Goal: Task Accomplishment & Management: Complete application form

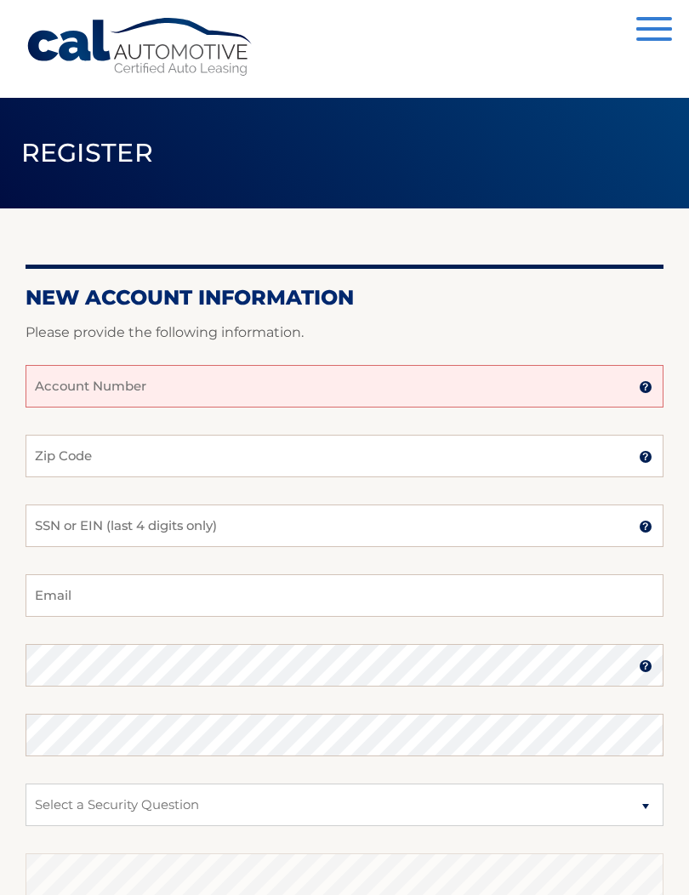
click at [180, 355] on div at bounding box center [345, 354] width 638 height 20
click at [155, 384] on input "Account Number" at bounding box center [345, 386] width 638 height 43
type input "44455562228"
click at [225, 464] on input "Zip Code" at bounding box center [345, 456] width 638 height 43
type input "19380"
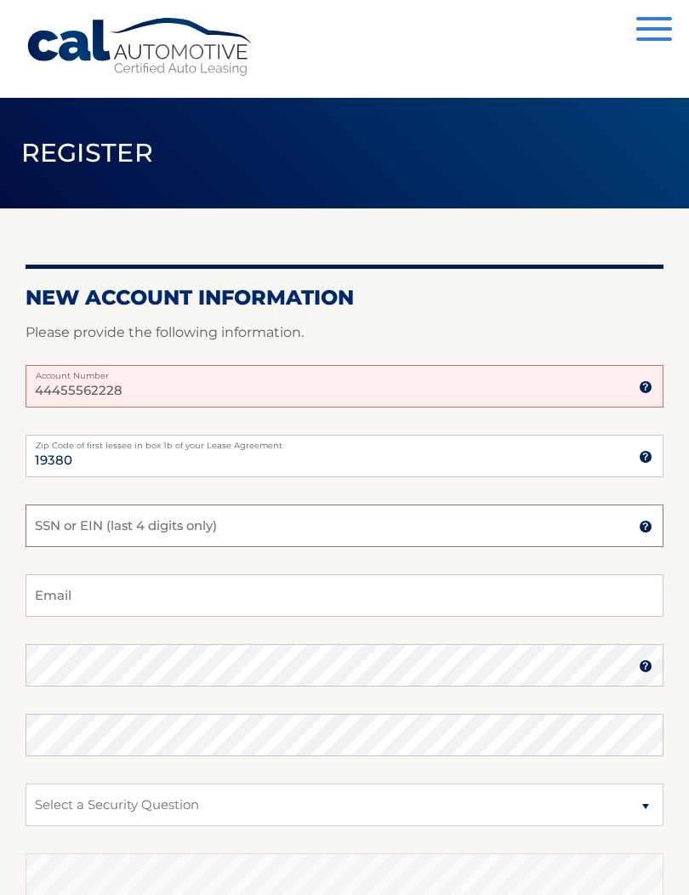
click at [279, 521] on input "SSN or EIN (last 4 digits only)" at bounding box center [345, 525] width 638 height 43
type input "0592"
click at [443, 585] on input "Email" at bounding box center [345, 595] width 638 height 43
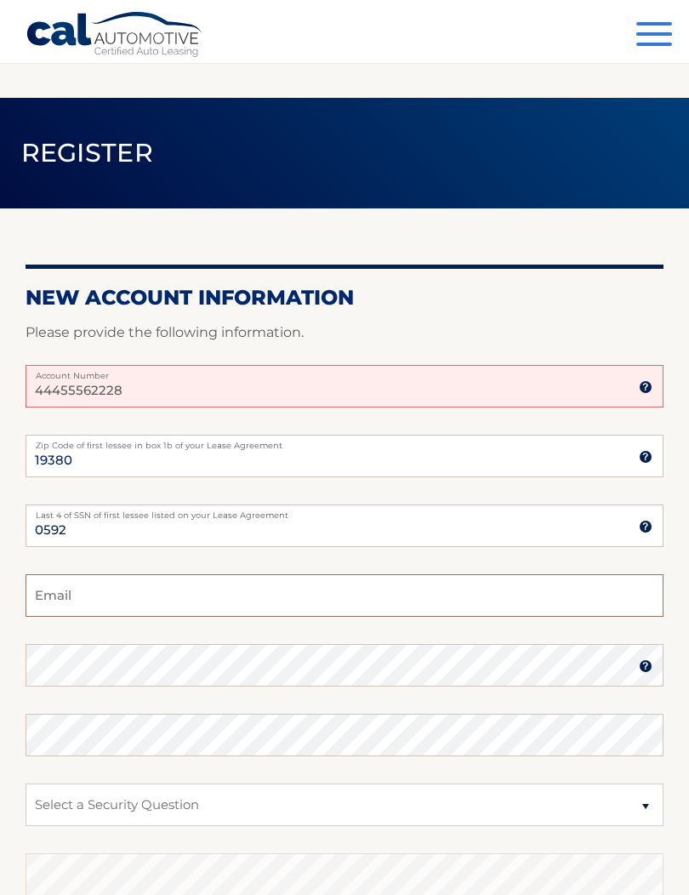
scroll to position [4, 0]
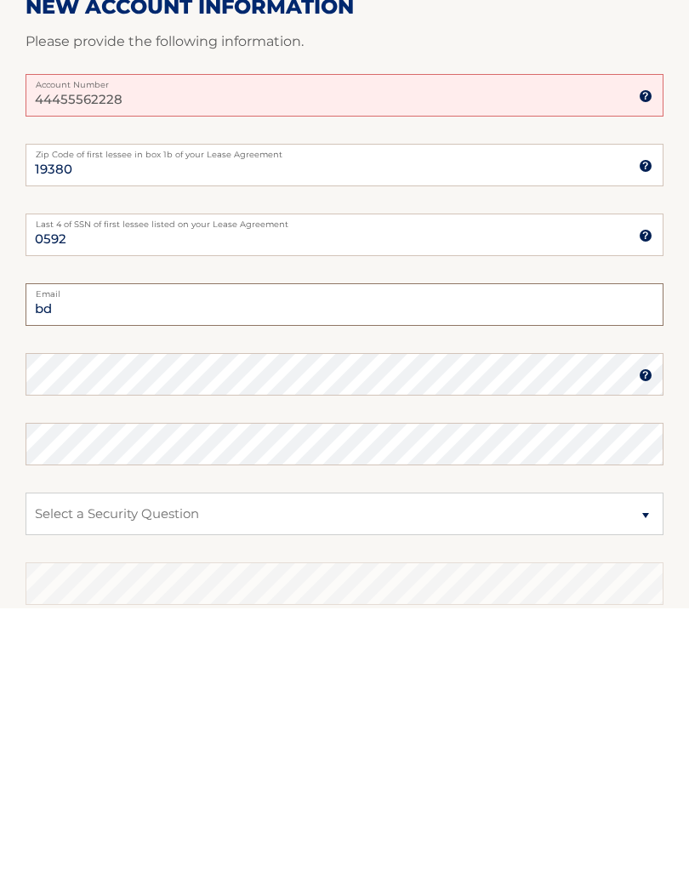
type input "bde"
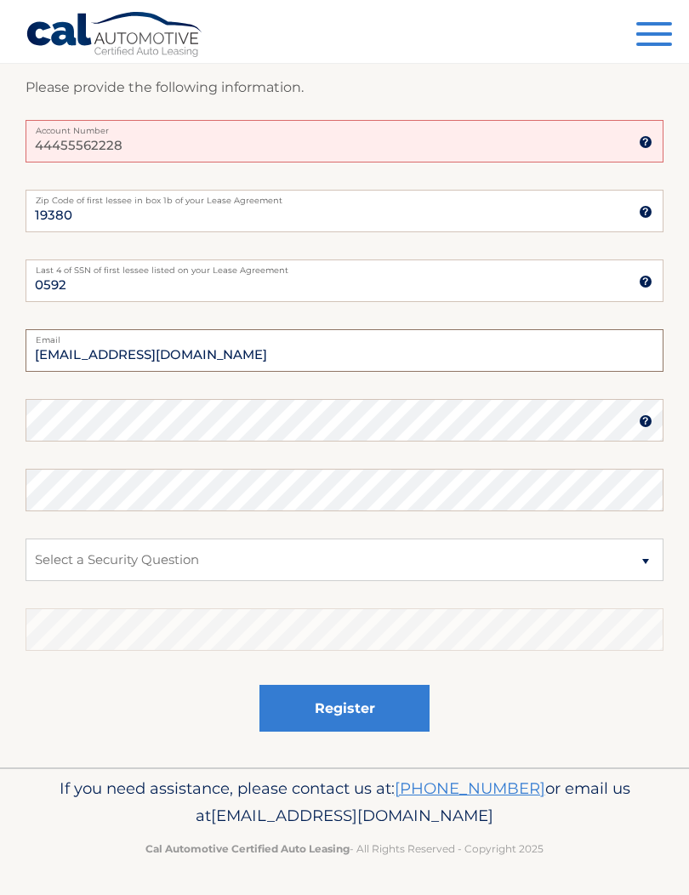
type input "[EMAIL_ADDRESS][DOMAIN_NAME]"
click at [287, 564] on select "Select a Security Question What was the name of your elementary school? What is…" at bounding box center [345, 559] width 638 height 43
select select "2"
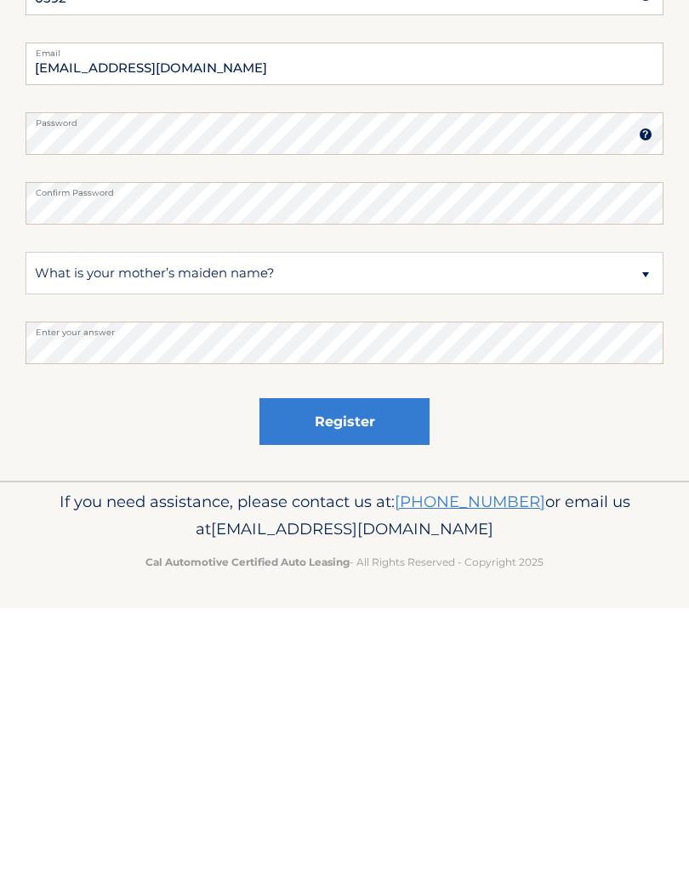
click at [354, 685] on button "Register" at bounding box center [344, 708] width 170 height 47
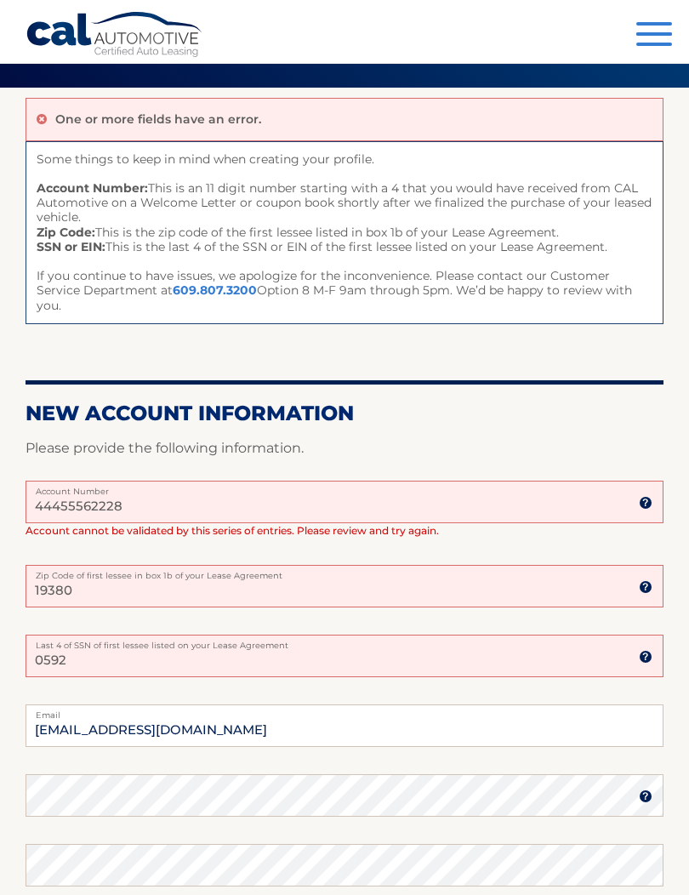
scroll to position [122, 0]
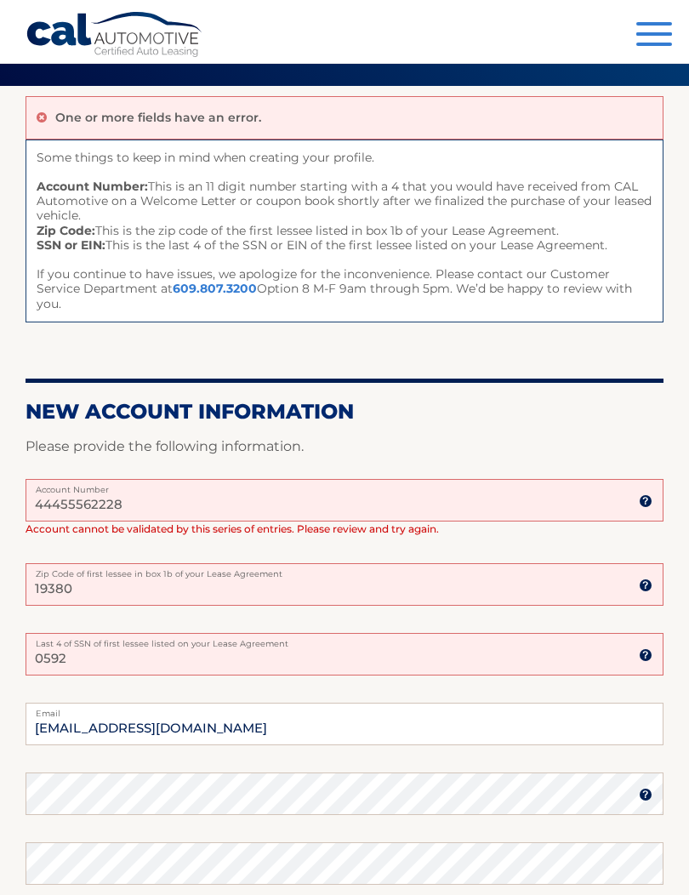
click at [145, 487] on input "44455562228" at bounding box center [345, 500] width 638 height 43
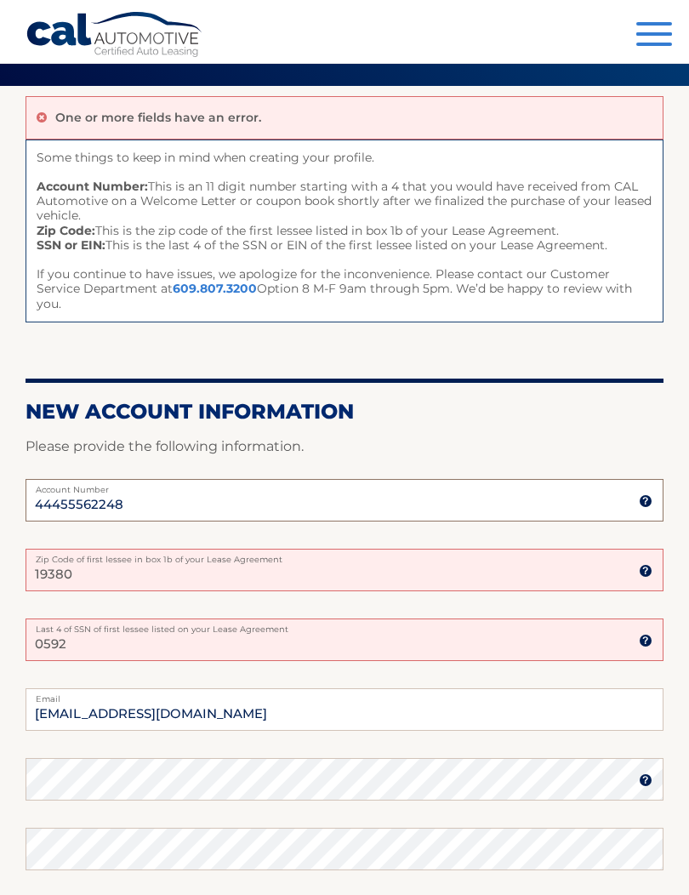
type input "44455562248"
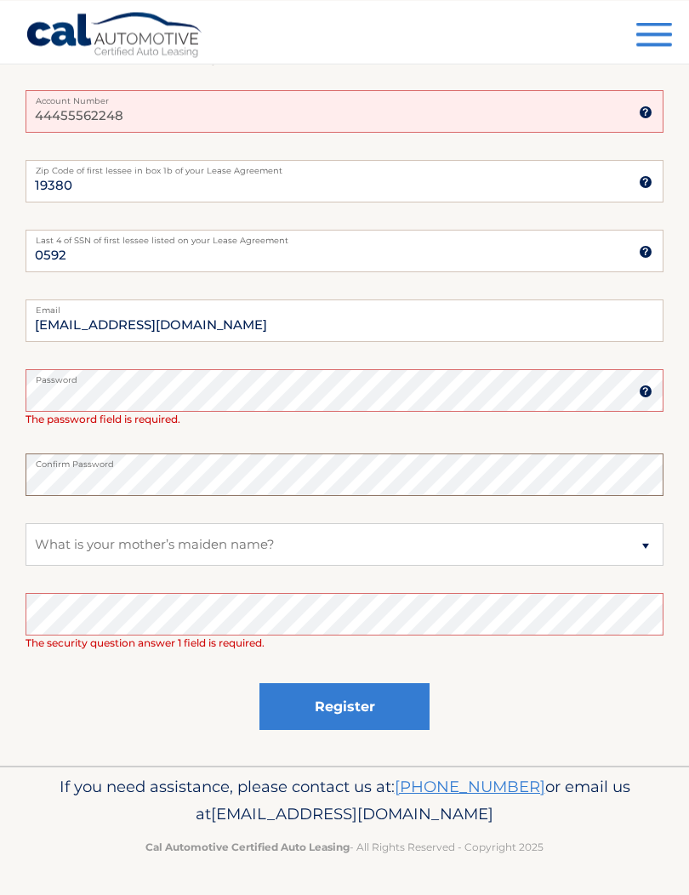
scroll to position [325, 0]
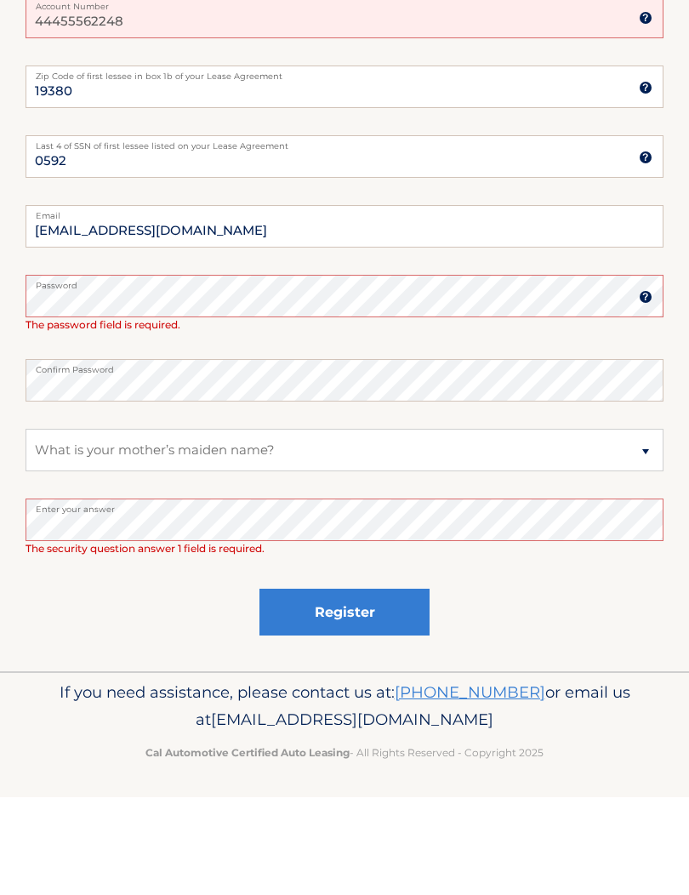
click at [344, 686] on button "Register" at bounding box center [344, 709] width 170 height 47
click at [369, 686] on button "Register" at bounding box center [344, 709] width 170 height 47
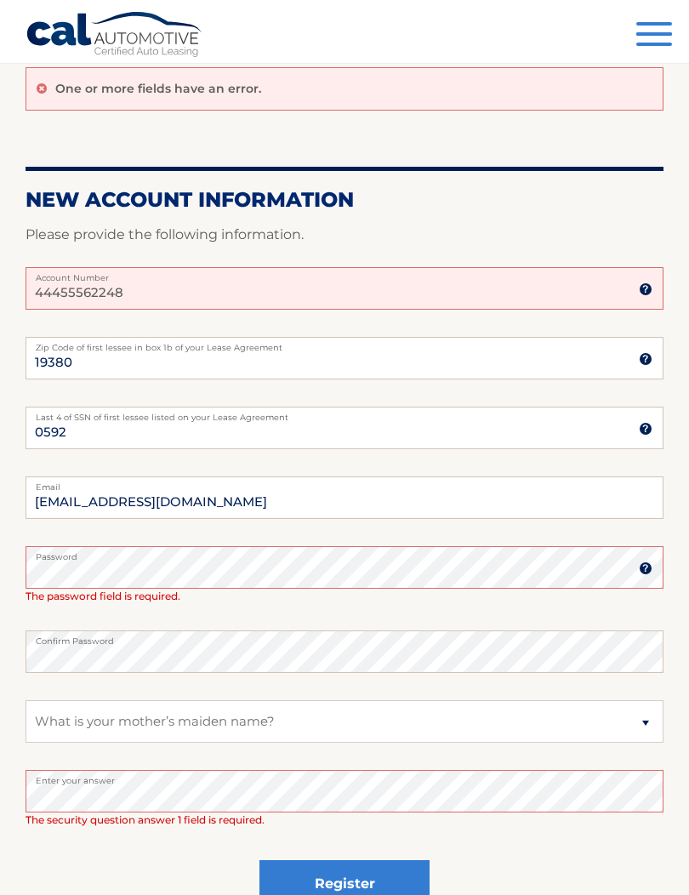
scroll to position [157, 0]
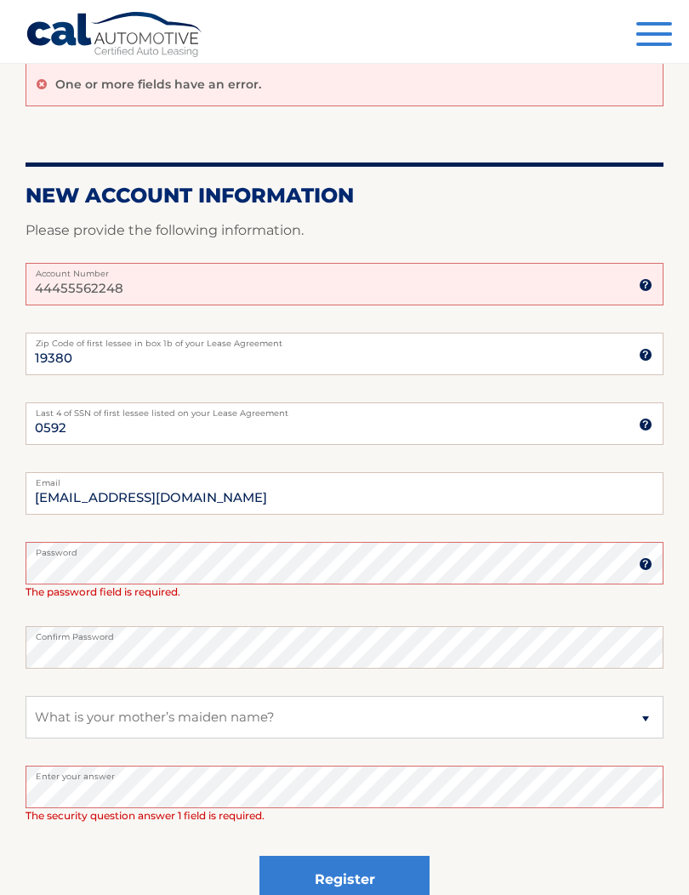
click at [177, 550] on label "Password" at bounding box center [345, 549] width 638 height 14
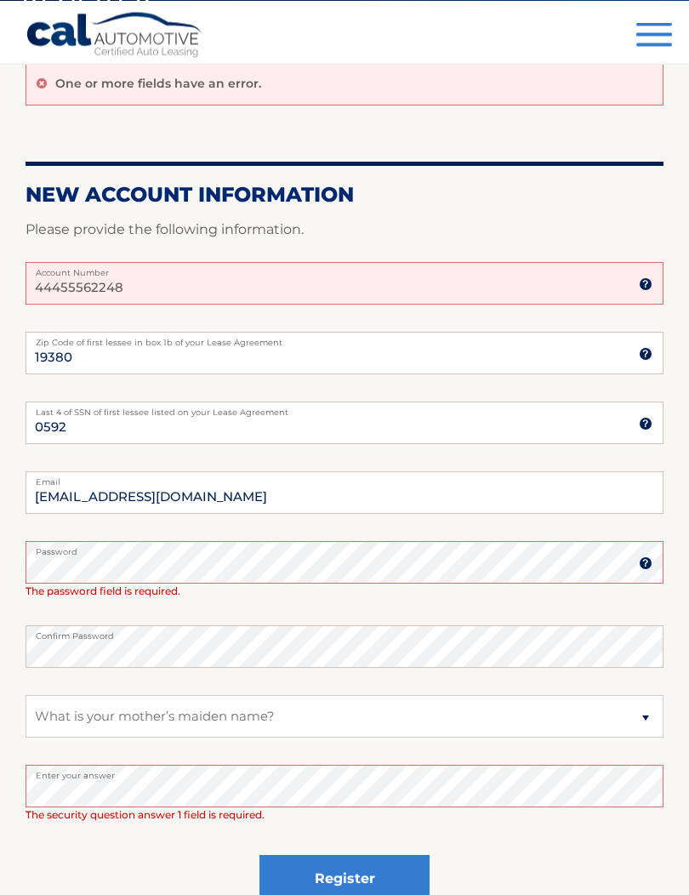
scroll to position [156, 0]
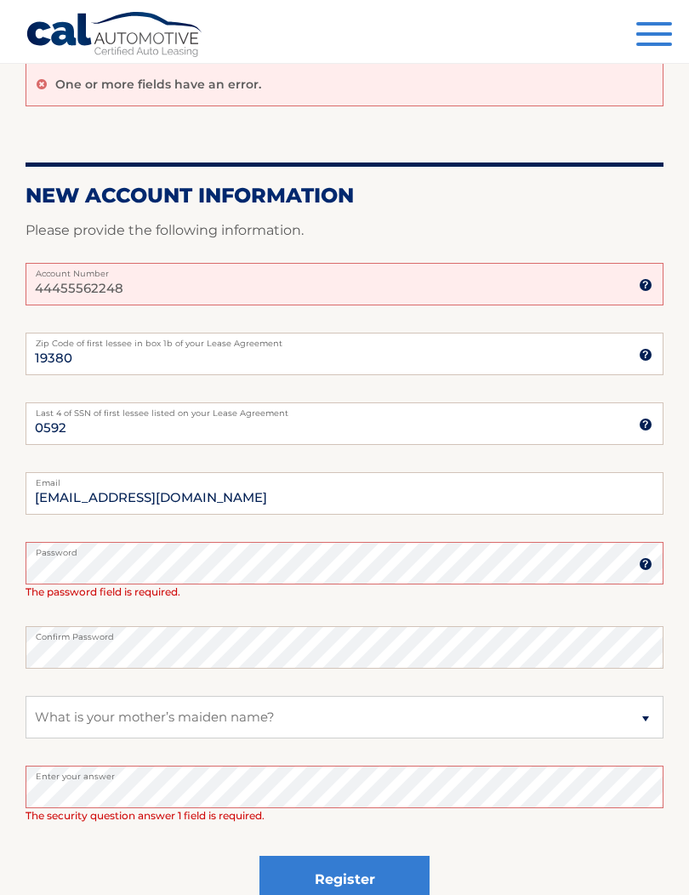
click at [220, 635] on label "Confirm Password" at bounding box center [345, 633] width 638 height 14
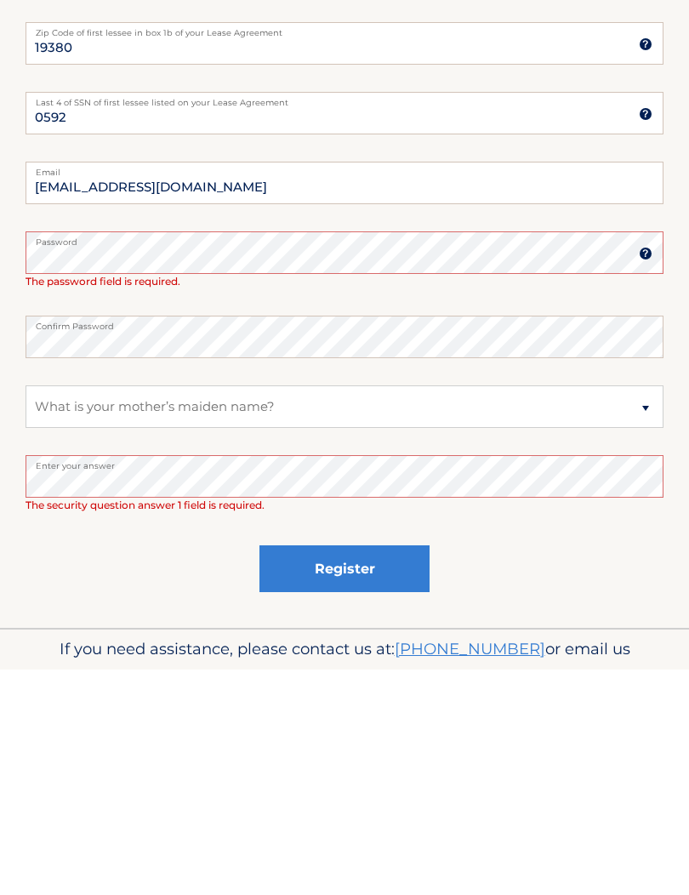
click at [331, 771] on button "Register" at bounding box center [344, 794] width 170 height 47
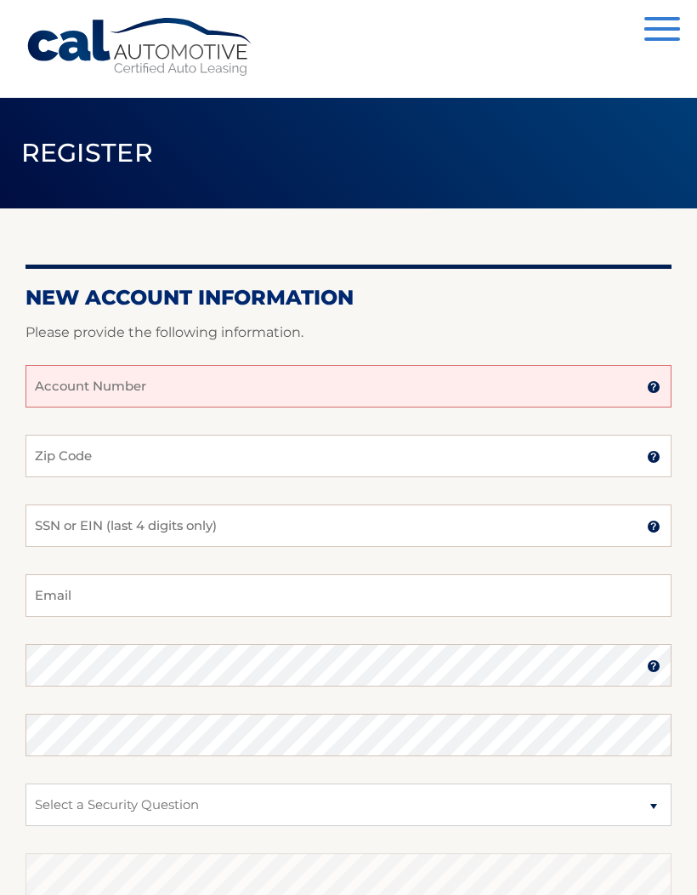
click at [487, 394] on input "Account Number" at bounding box center [349, 386] width 646 height 43
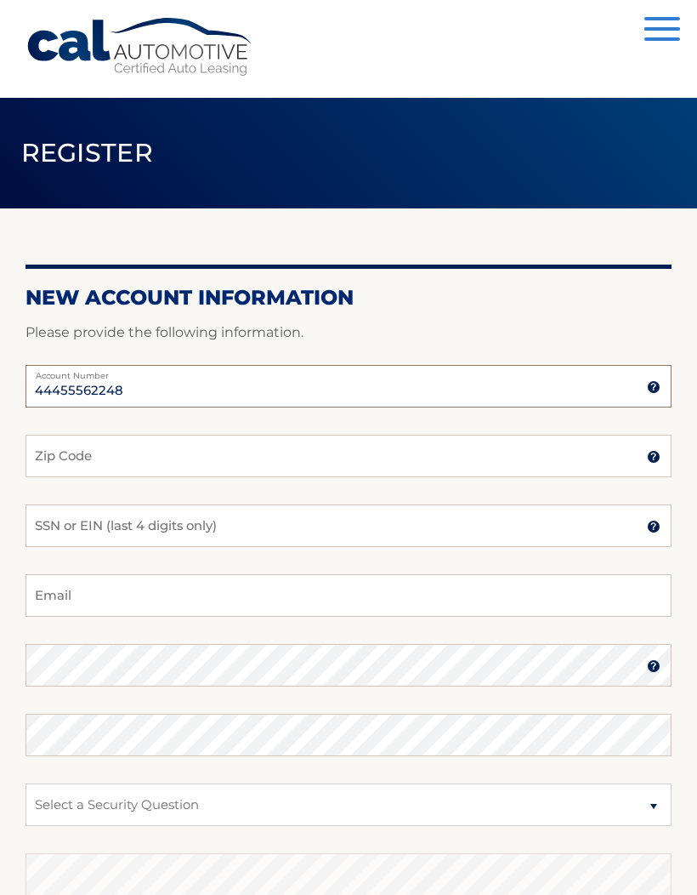
type input "44455562248"
click at [152, 458] on input "Zip Code" at bounding box center [349, 456] width 646 height 43
type input "19380"
click at [173, 526] on input "SSN or EIN (last 4 digits only)" at bounding box center [349, 525] width 646 height 43
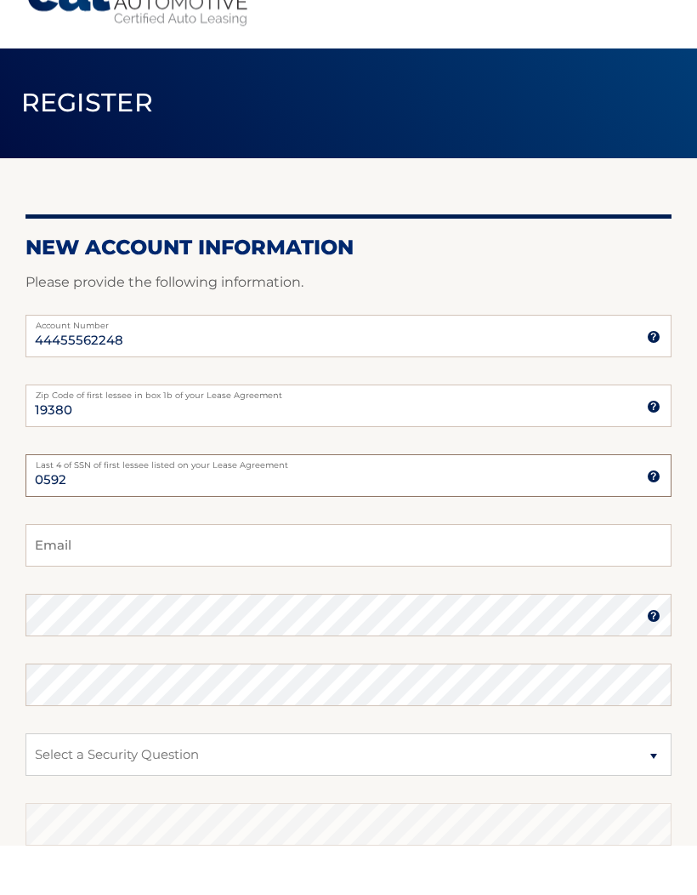
type input "0592"
click at [208, 574] on input "Email" at bounding box center [349, 595] width 646 height 43
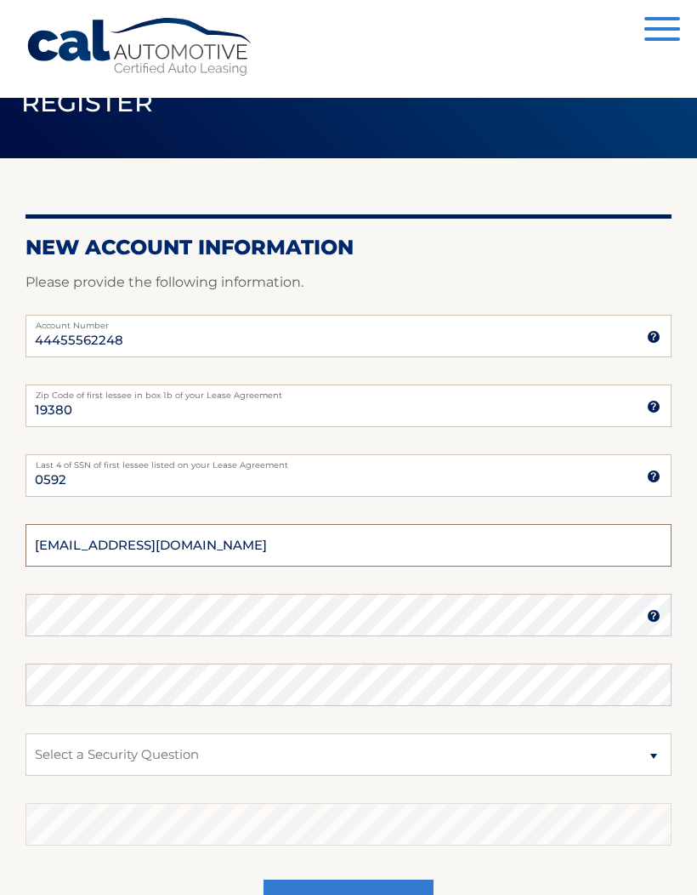
type input "[EMAIL_ADDRESS][DOMAIN_NAME]"
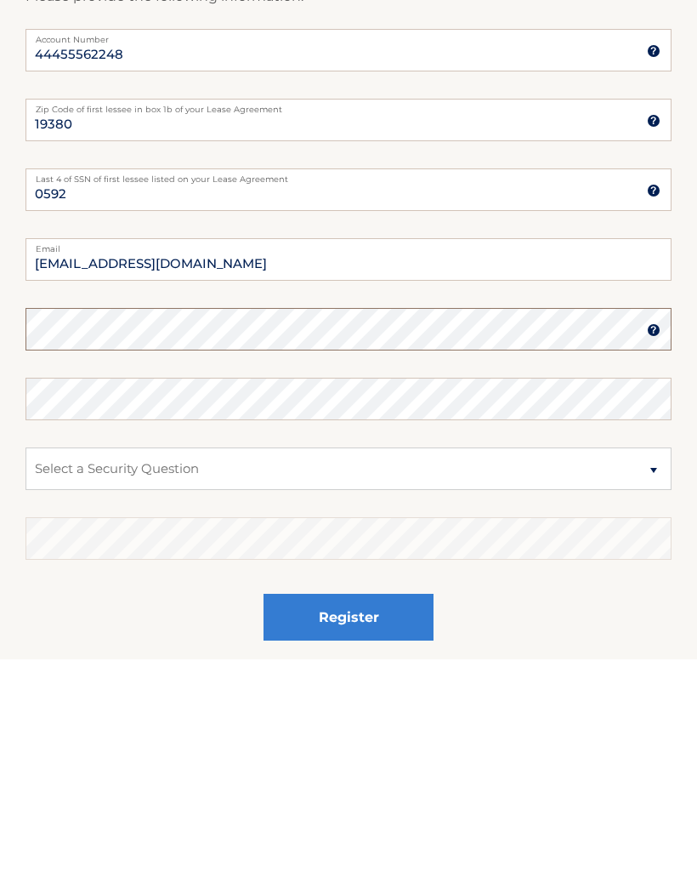
scroll to position [185, 0]
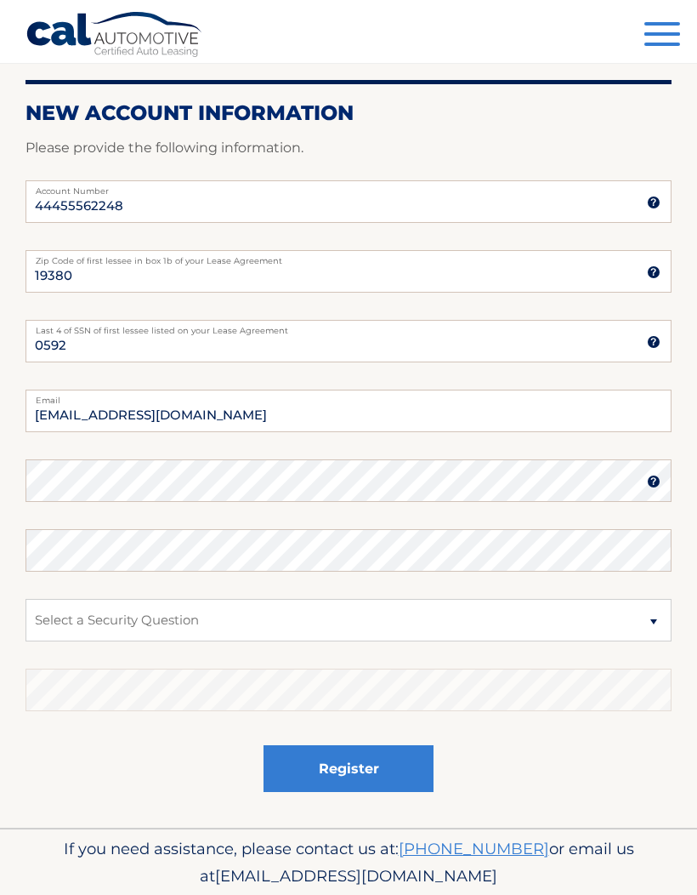
click at [653, 483] on img at bounding box center [654, 482] width 14 height 14
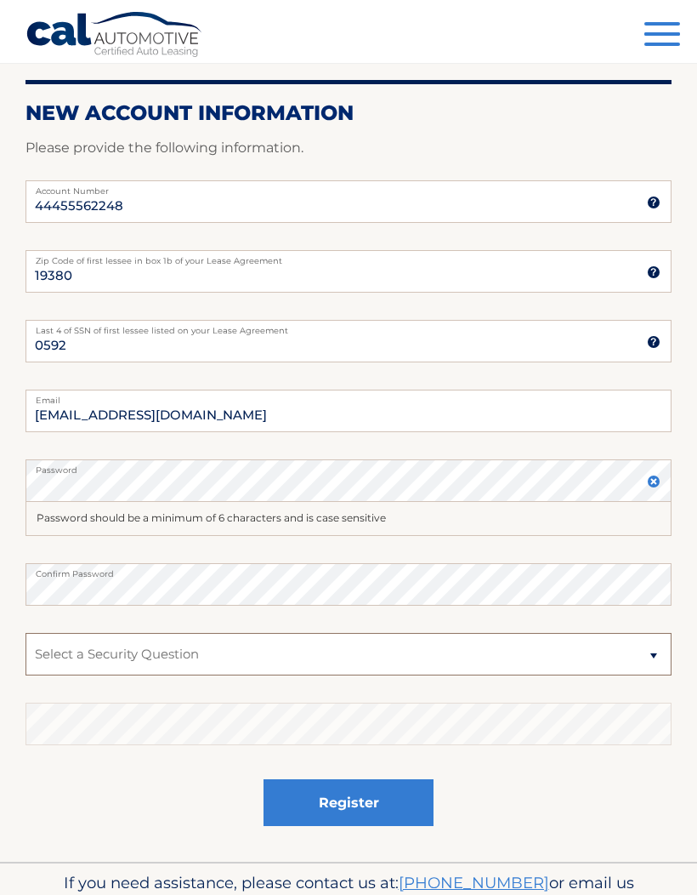
click at [240, 647] on select "Select a Security Question What was the name of your elementary school? What is…" at bounding box center [349, 654] width 646 height 43
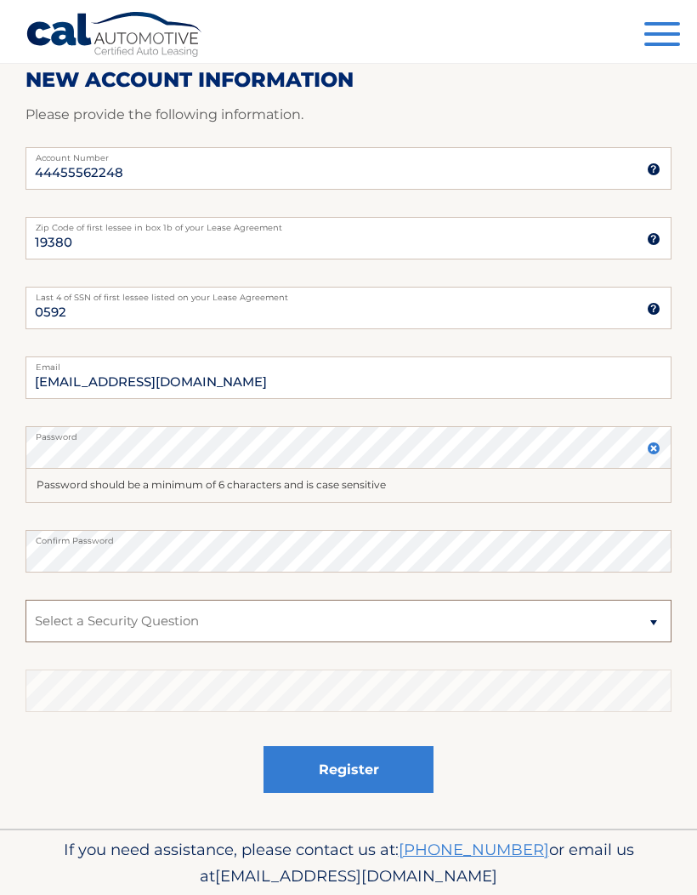
select select "2"
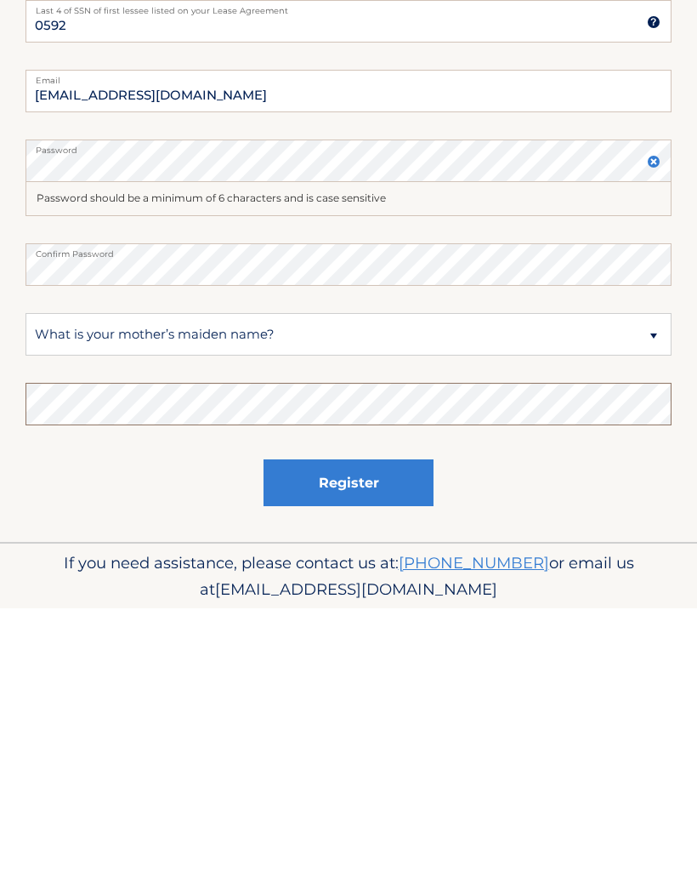
scroll to position [278, 0]
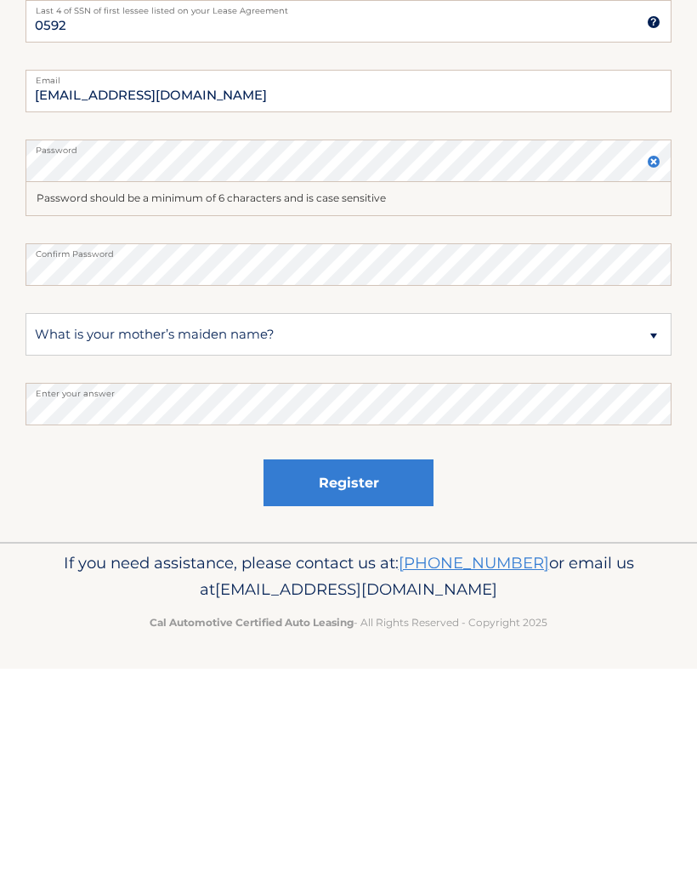
click at [348, 686] on button "Register" at bounding box center [349, 709] width 170 height 47
